Goal: Ask a question

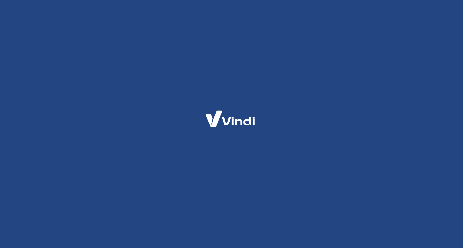
click at [373, 191] on div at bounding box center [231, 124] width 463 height 248
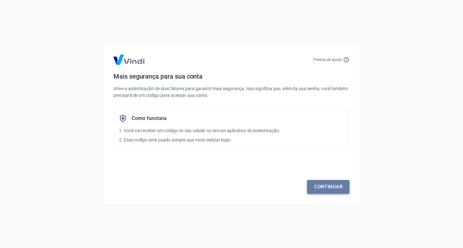
click at [333, 186] on link "Continuar" at bounding box center [328, 186] width 42 height 13
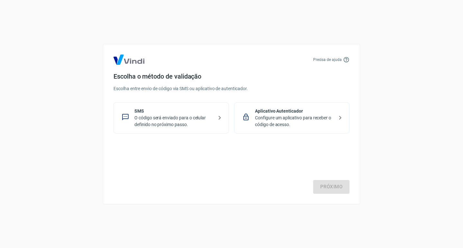
click at [220, 117] on icon at bounding box center [220, 118] width 8 height 8
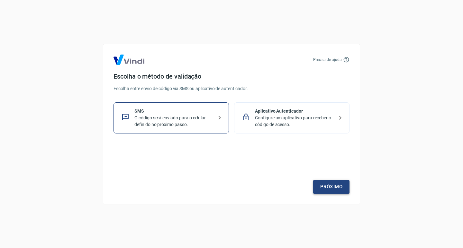
click at [330, 185] on link "Próximo" at bounding box center [331, 186] width 36 height 13
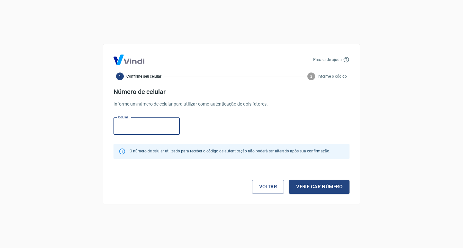
click at [123, 123] on input "Celular" at bounding box center [146, 126] width 66 height 17
type input "[PHONE_NUMBER]"
click at [318, 184] on button "Verificar número" at bounding box center [319, 186] width 60 height 13
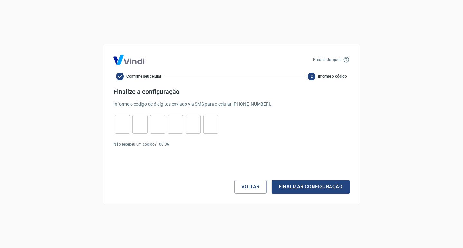
click at [124, 127] on input "tel" at bounding box center [122, 125] width 15 height 14
type input "0"
type input "5"
type input "6"
type input "9"
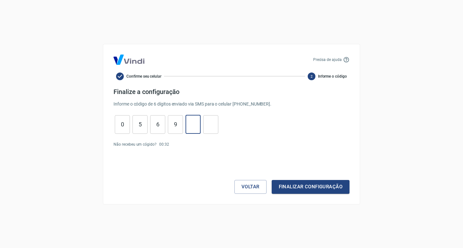
type input "0"
type input "2"
click at [311, 187] on button "Finalizar configuração" at bounding box center [310, 186] width 78 height 13
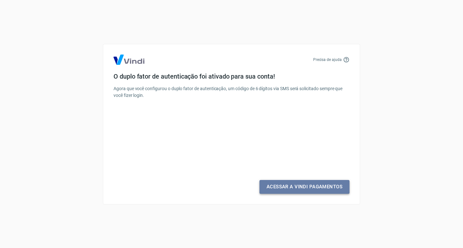
click at [300, 186] on link "Acessar a Vindi Pagamentos" at bounding box center [304, 186] width 90 height 13
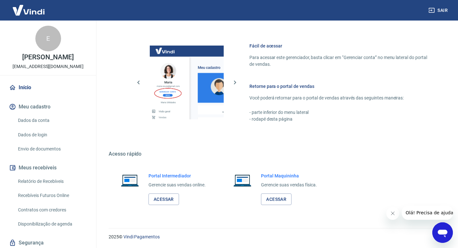
click at [22, 91] on link "Início" at bounding box center [48, 88] width 81 height 14
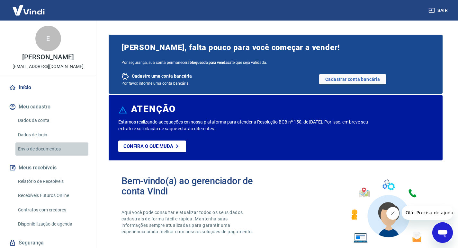
click at [68, 156] on link "Envio de documentos" at bounding box center [51, 149] width 73 height 13
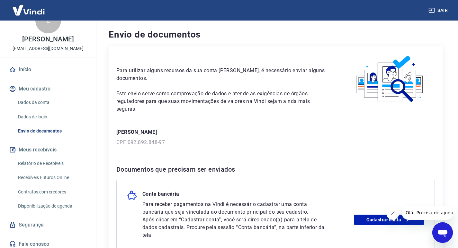
scroll to position [28, 0]
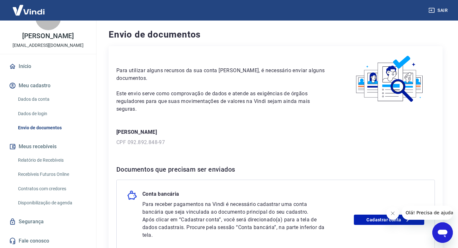
click at [59, 163] on link "Relatório de Recebíveis" at bounding box center [51, 160] width 73 height 13
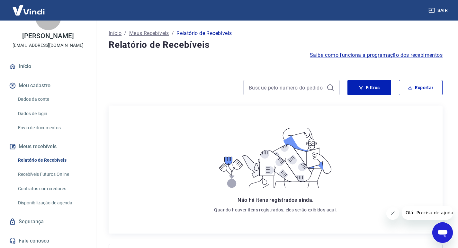
click at [61, 174] on link "Recebíveis Futuros Online" at bounding box center [51, 174] width 73 height 13
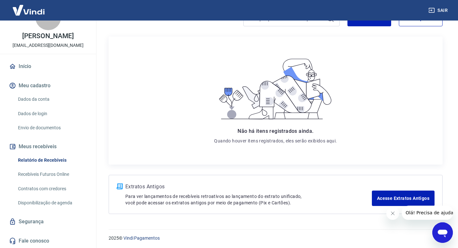
scroll to position [71, 0]
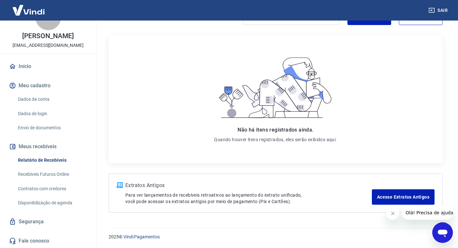
click at [23, 222] on link "Segurança" at bounding box center [48, 222] width 81 height 14
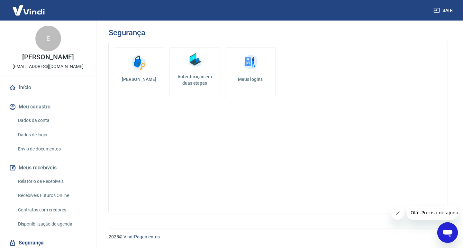
click at [34, 95] on link "Início" at bounding box center [48, 88] width 81 height 14
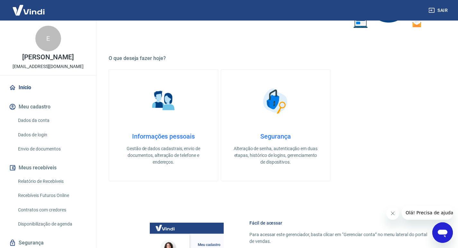
scroll to position [257, 0]
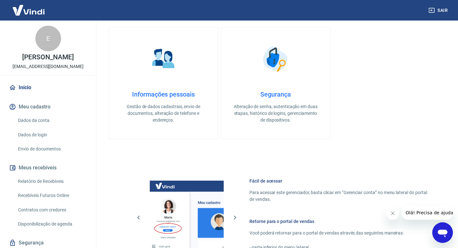
click at [424, 215] on span "Olá! Precisa de ajuda?" at bounding box center [430, 212] width 50 height 5
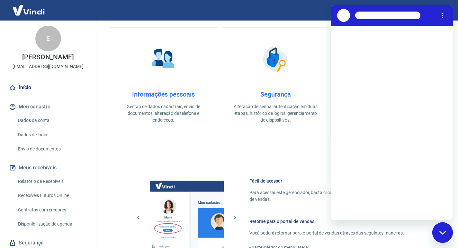
scroll to position [0, 0]
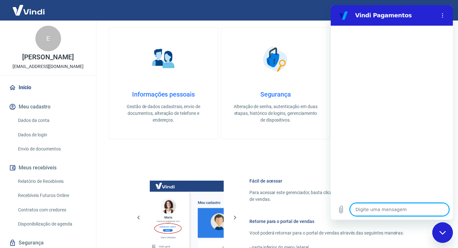
click at [370, 209] on textarea at bounding box center [399, 209] width 99 height 13
type textarea "P"
type textarea "x"
type textarea "PR"
type textarea "x"
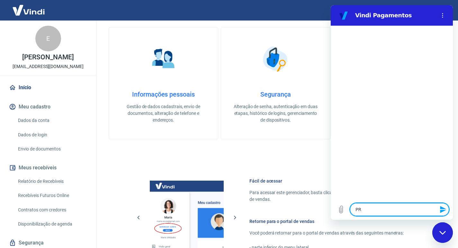
type textarea "PRE"
type textarea "x"
type textarea "PREC"
type textarea "x"
type textarea "PRECI"
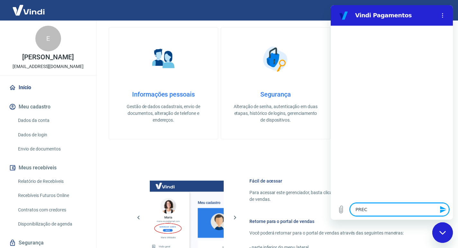
type textarea "x"
type textarea "PRECIS"
type textarea "x"
type textarea "PRECISO"
type textarea "x"
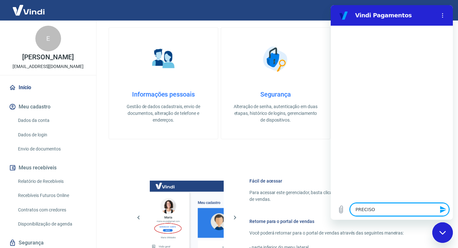
type textarea "PRECISO"
type textarea "x"
type textarea "PRECISO S"
type textarea "x"
type textarea "PRECISO SA"
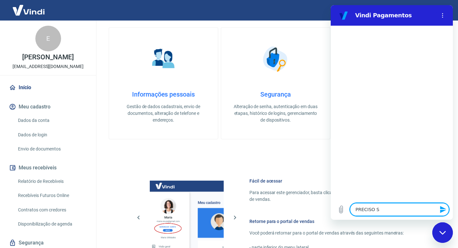
type textarea "x"
type textarea "PRECISO SAB"
type textarea "x"
type textarea "PRECISO SABE"
type textarea "x"
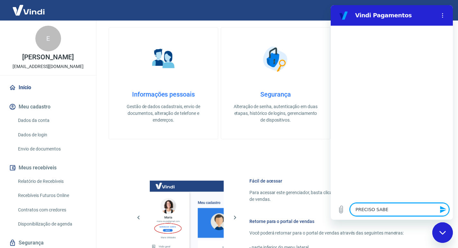
type textarea "PRECISO SABER"
type textarea "x"
type textarea "PRECISO SABER"
type textarea "x"
type textarea "PRECISO SABER D"
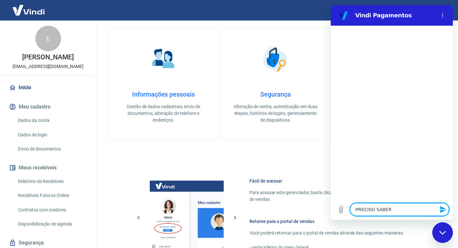
type textarea "x"
type textarea "PRECISO SABER"
type textarea "x"
type textarea "PRECISO SABER S"
type textarea "x"
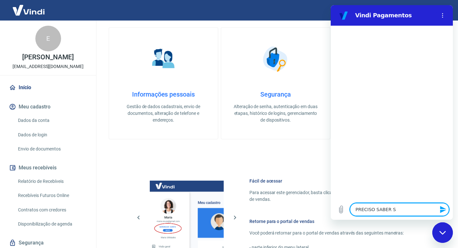
type textarea "PRECISO SABER SE"
type textarea "x"
type textarea "PRECISO SABER SE"
type textarea "x"
type textarea "PRECISO SABER SE P"
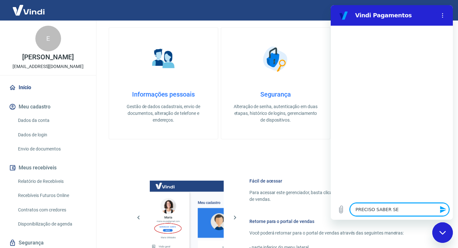
type textarea "x"
type textarea "PRECISO SABER SE PA"
type textarea "x"
type textarea "PRECISO SABER SE PAG"
type textarea "x"
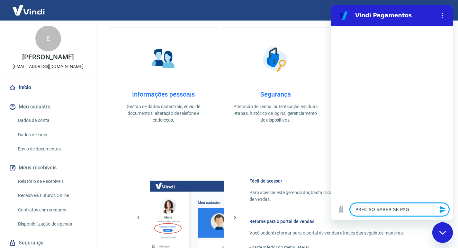
type textarea "PRECISO SABER SE PAGU"
type textarea "x"
type textarea "PRECISO SABER SE PAGUE"
type textarea "x"
type textarea "PRECISO SABER SE PAGUEI"
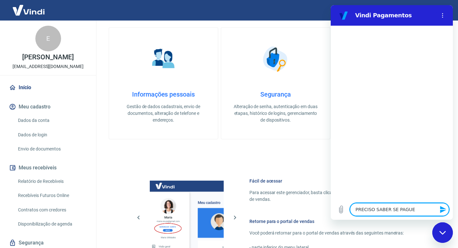
type textarea "x"
type textarea "PRECISO SABER SE PAGUEI"
type textarea "x"
type textarea "PRECISO SABER SE PAGUEI A"
type textarea "x"
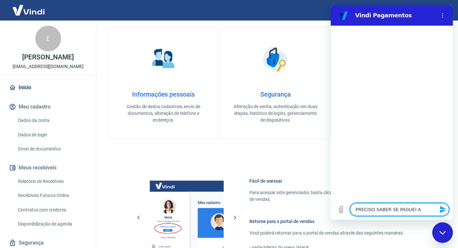
type textarea "PRECISO SABER SE PAGUEI A"
type textarea "x"
type textarea "PRECISO SABER SE PAGUEI A C"
type textarea "x"
type textarea "PRECISO SABER SE PAGUEI A CO"
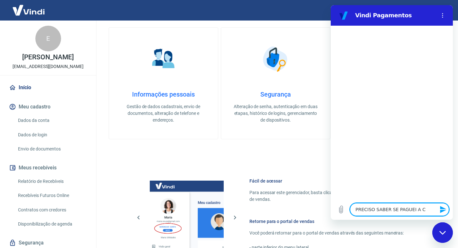
type textarea "x"
type textarea "PRECISO SABER SE PAGUEI A CON"
type textarea "x"
type textarea "PRECISO SABER SE PAGUEI A CONT"
type textarea "x"
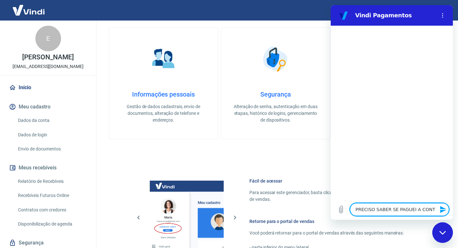
type textarea "PRECISO SABER SE PAGUEI A CONTA"
type textarea "x"
type textarea "PRECISO SABER SE PAGUEI A CONTA"
type textarea "x"
type textarea "PRECISO SABER SE PAGUEI A CONTA D"
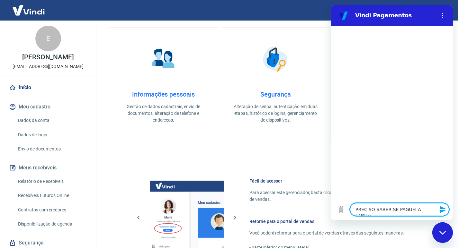
type textarea "x"
type textarea "PRECISO SABER SE PAGUEI A CONTA DE"
type textarea "x"
type textarea "PRECISO SABER SE PAGUEI A CONTA DE"
type textarea "x"
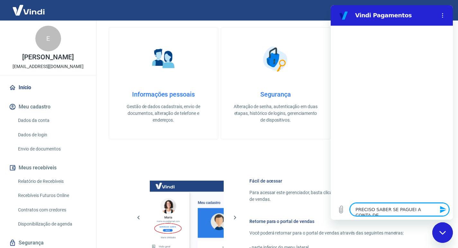
type textarea "PRECISO SABER SE PAGUEI A CONTA DE A"
type textarea "x"
type textarea "PRECISO SABER SE PAGUEI A CONTA DE AG"
type textarea "x"
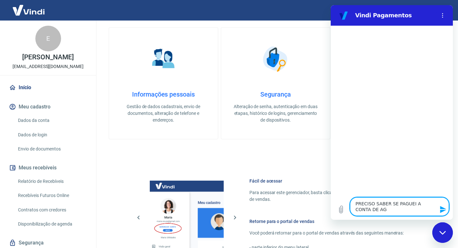
type textarea "PRECISO SABER SE PAGUEI A CONTA DE AGO"
type textarea "x"
type textarea "PRECISO SABER SE PAGUEI A CONTA DE AGOS"
type textarea "x"
type textarea "PRECISO SABER SE PAGUEI A CONTA DE AGOST"
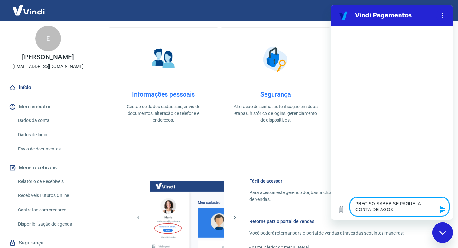
type textarea "x"
type textarea "PRECISO SABER SE PAGUEI A CONTA DE AGOSTO"
type textarea "x"
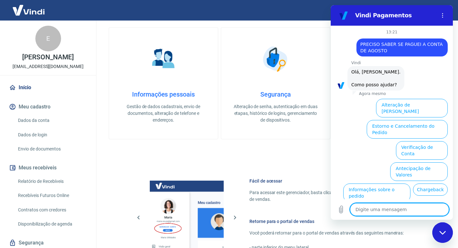
scroll to position [31, 0]
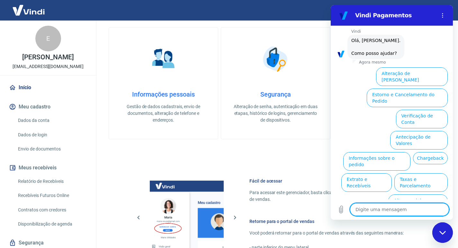
click at [414, 216] on button "Assinaturas e Faturas Tray" at bounding box center [416, 225] width 62 height 19
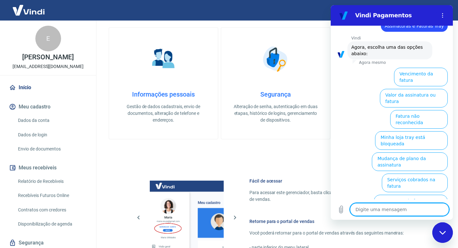
scroll to position [75, 0]
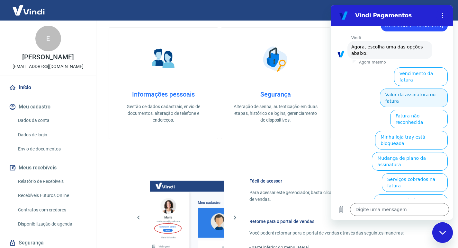
click at [422, 89] on button "Valor da assinatura ou fatura" at bounding box center [414, 98] width 68 height 19
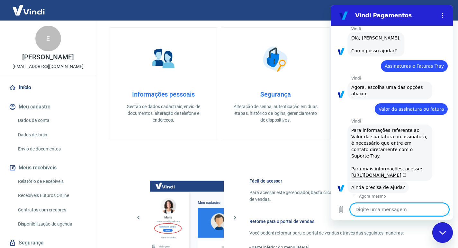
scroll to position [69, 0]
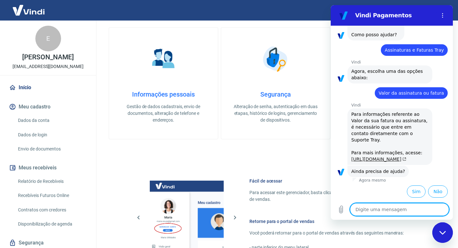
click at [363, 157] on link "[URL][DOMAIN_NAME]" at bounding box center [378, 159] width 55 height 5
type textarea "x"
